Goal: Obtain resource: Download file/media

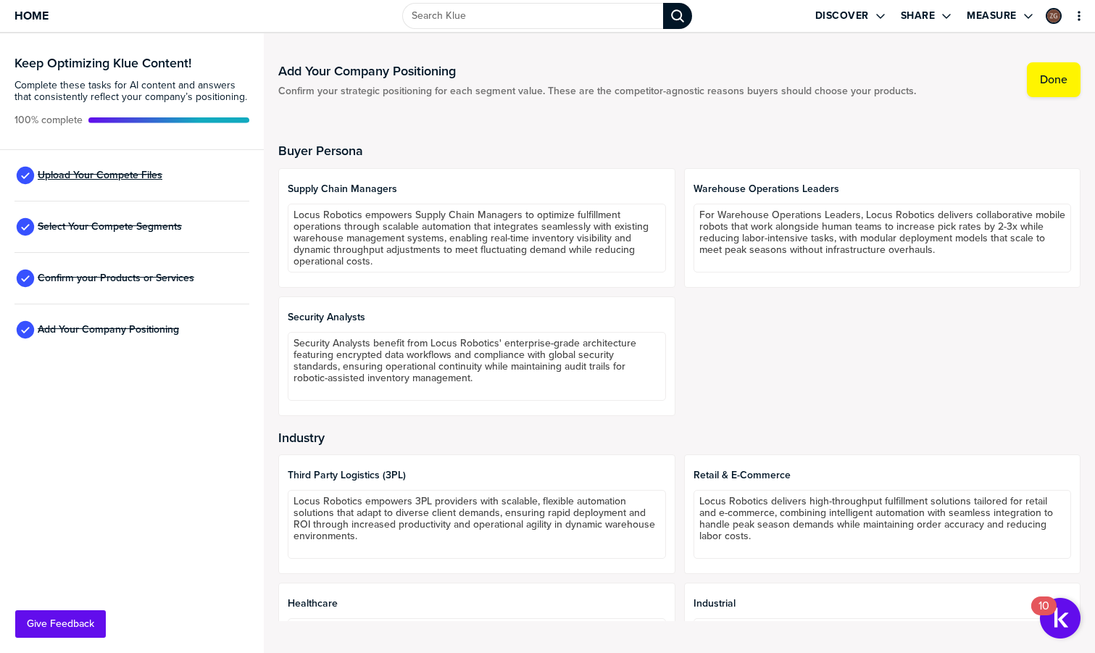
click at [105, 178] on span "Upload Your Compete Files" at bounding box center [100, 176] width 125 height 12
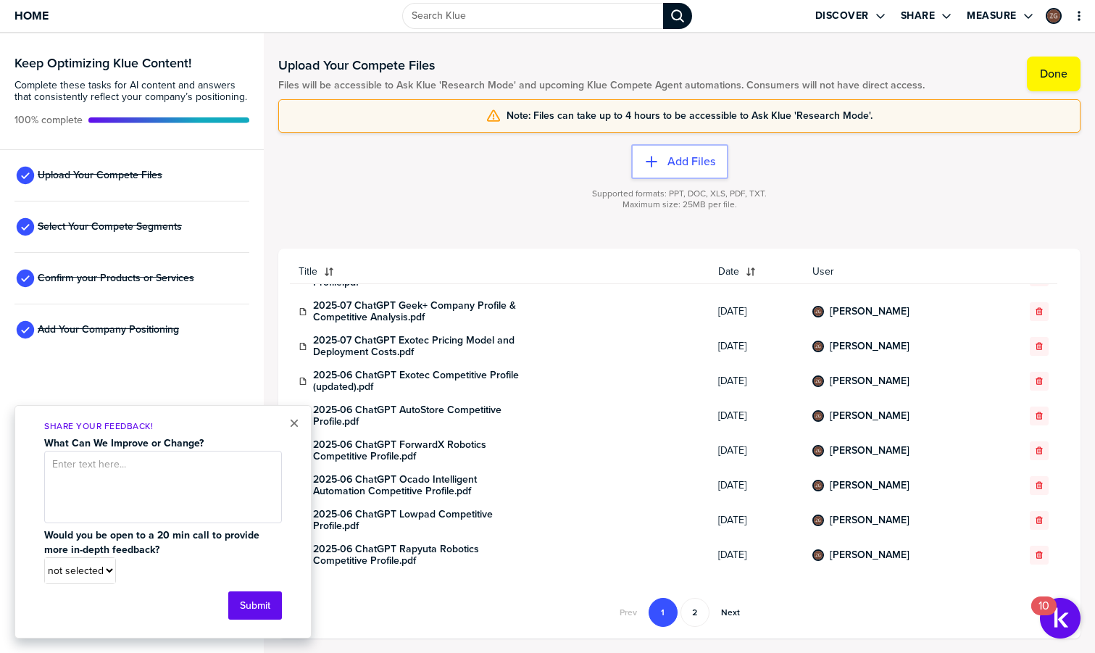
scroll to position [204, 0]
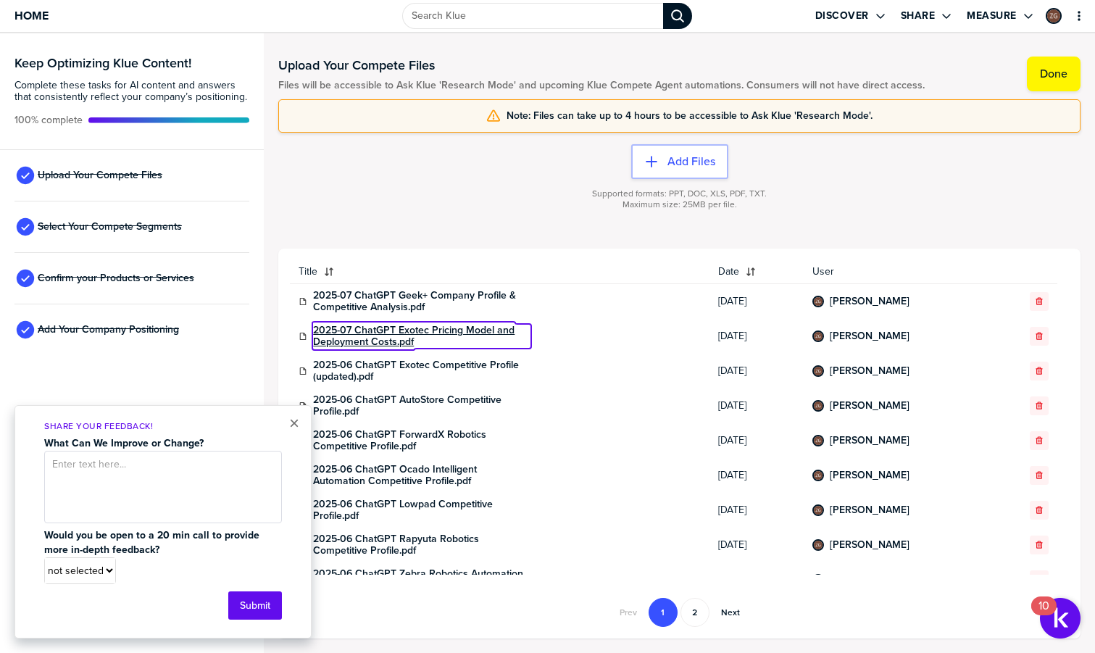
click at [417, 328] on link "2025-07 ChatGPT Exotec Pricing Model and Deployment Costs.pdf" at bounding box center [421, 336] width 217 height 23
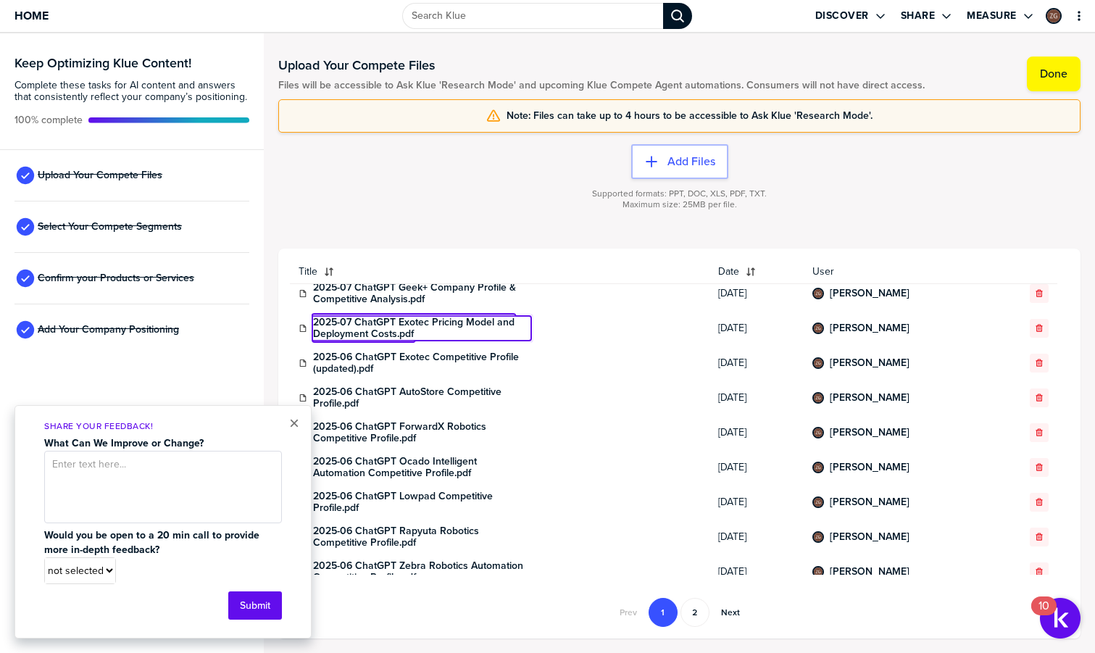
scroll to position [213, 0]
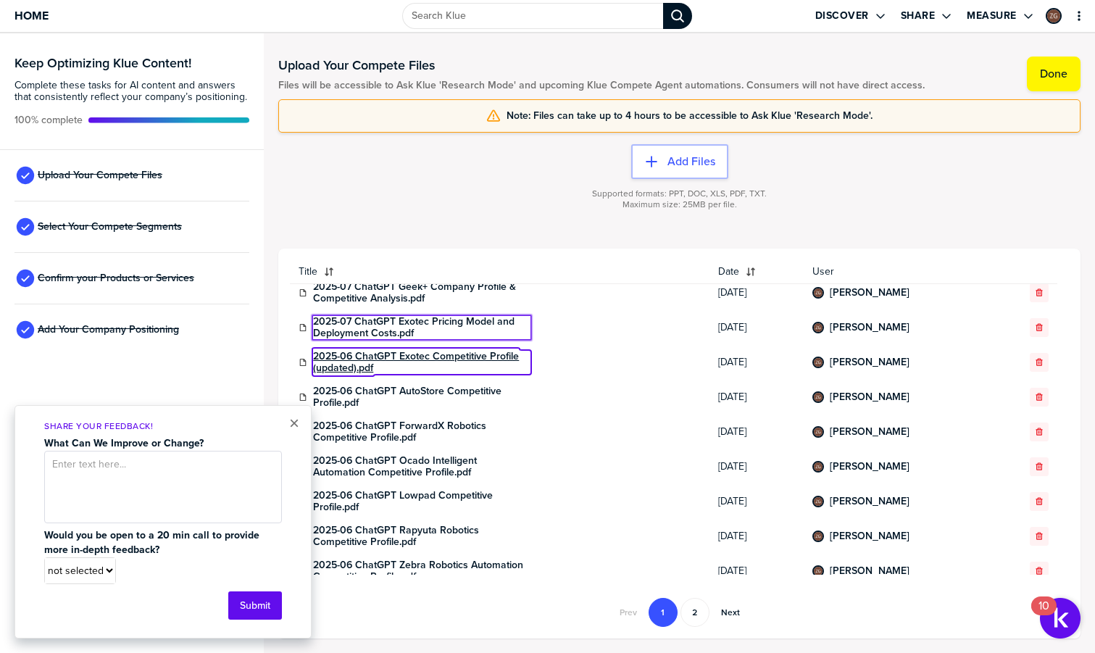
click at [430, 362] on link "2025-06 ChatGPT Exotec Competitive Profile (updated).pdf" at bounding box center [421, 362] width 217 height 23
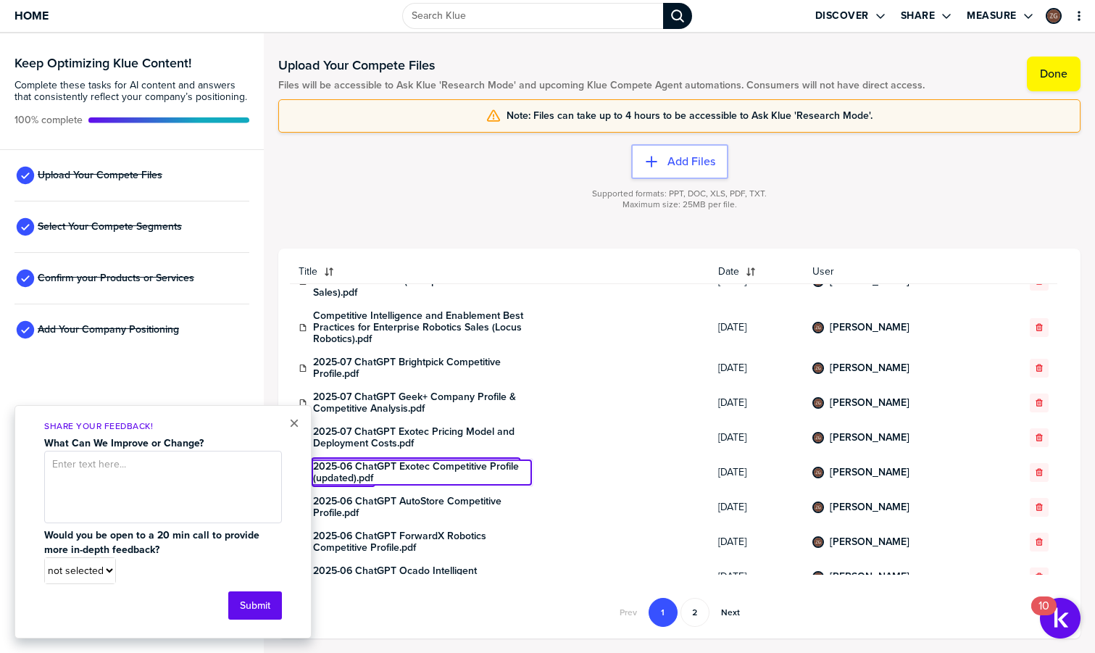
scroll to position [0, 0]
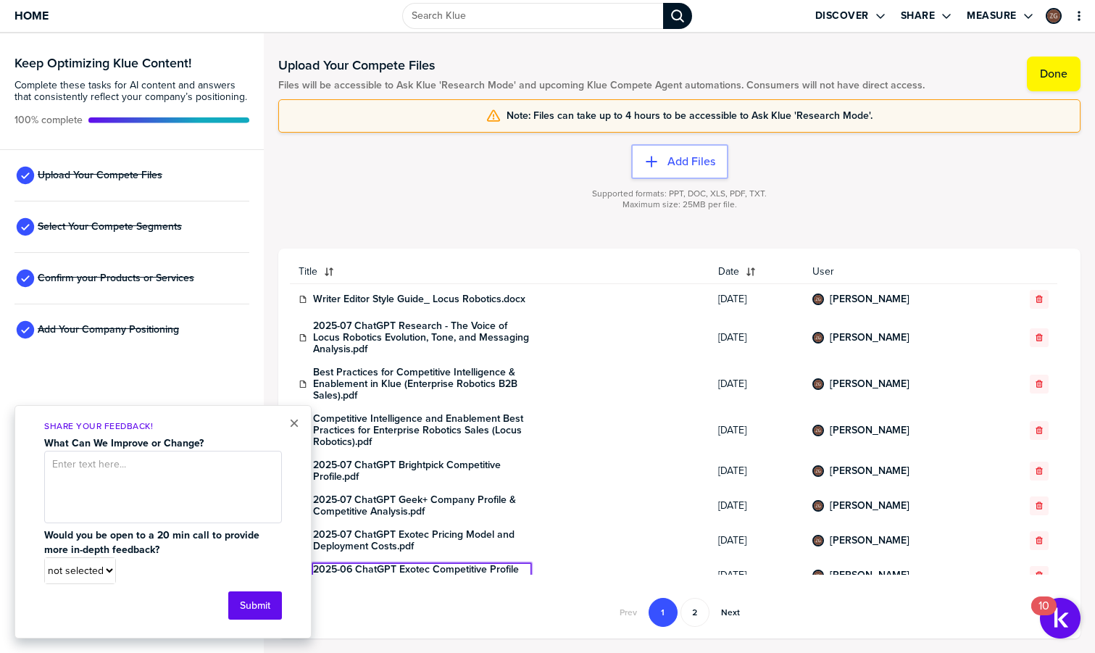
click at [420, 187] on div "Supported formats: PPT, DOC, XLS, PDF, TXT. Maximum size: 25MB per file." at bounding box center [679, 208] width 802 height 58
click at [39, 17] on span "Home" at bounding box center [31, 15] width 34 height 12
